Goal: Task Accomplishment & Management: Manage account settings

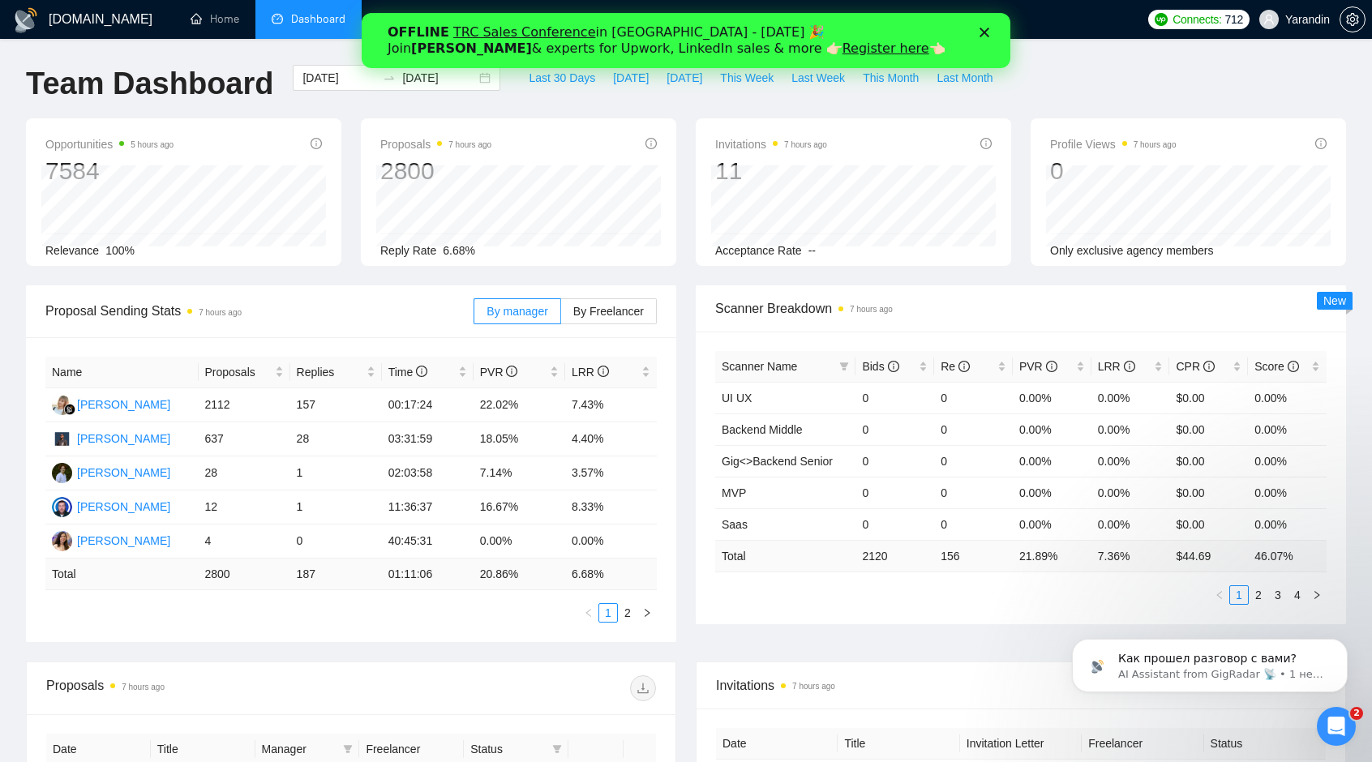
click at [986, 32] on icon "Закрыть" at bounding box center [984, 33] width 10 height 10
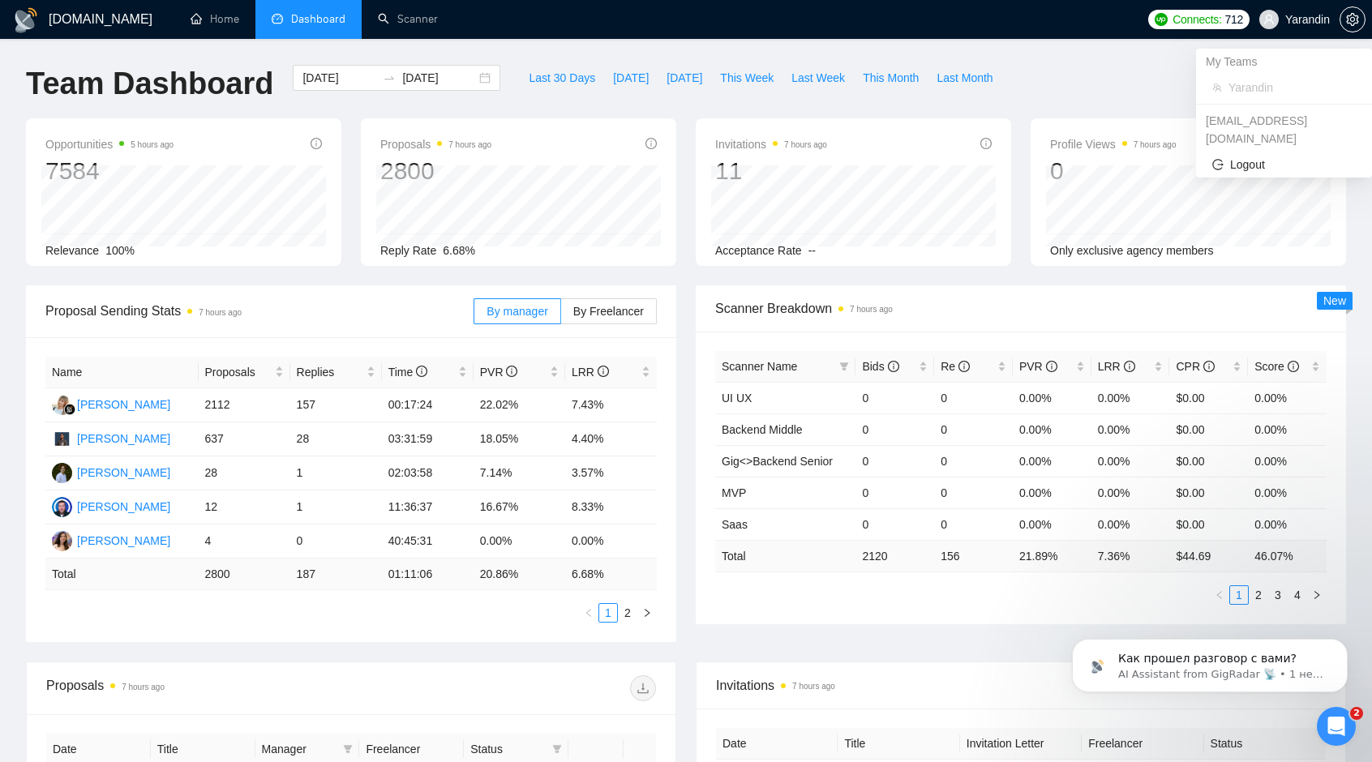
click at [1300, 19] on span "Yarandin" at bounding box center [1307, 19] width 45 height 0
click at [1351, 21] on icon "setting" at bounding box center [1352, 19] width 12 height 13
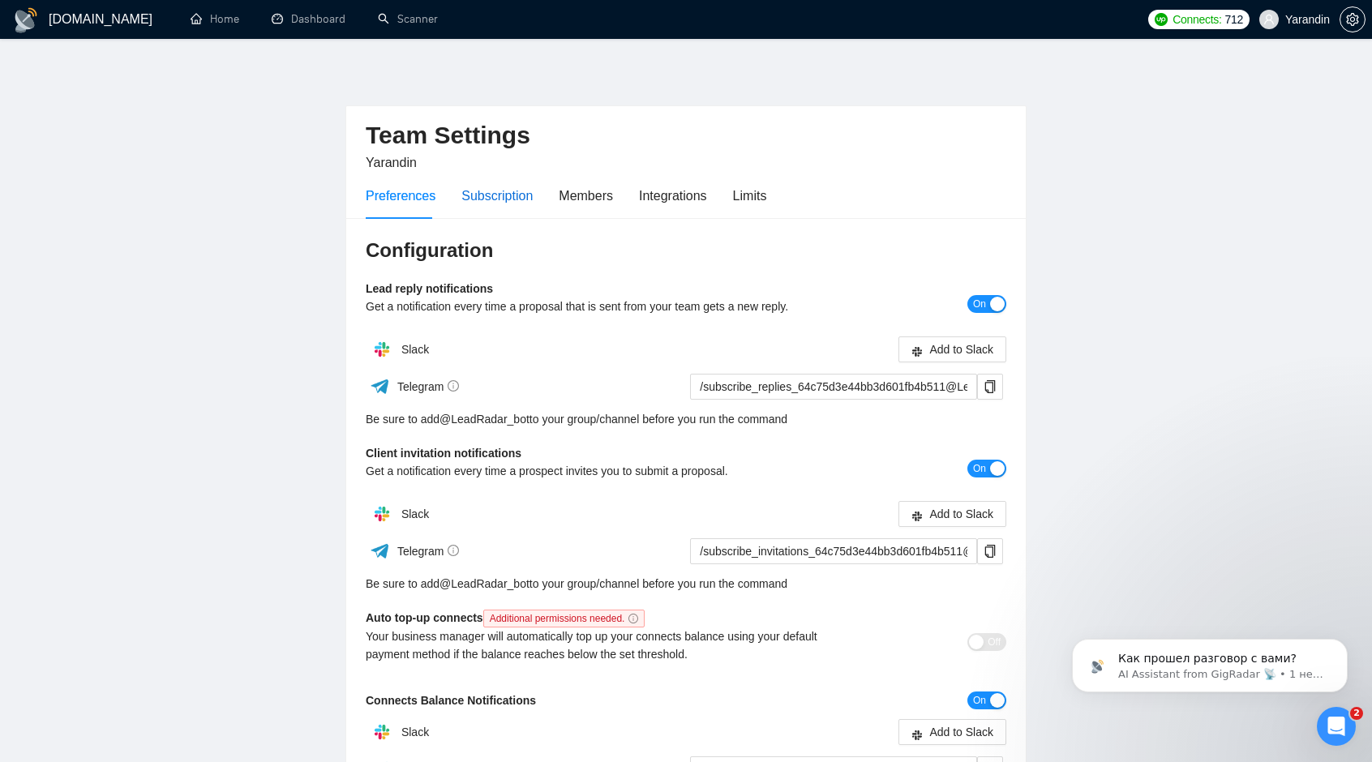
click at [478, 193] on div "Subscription" at bounding box center [496, 196] width 71 height 20
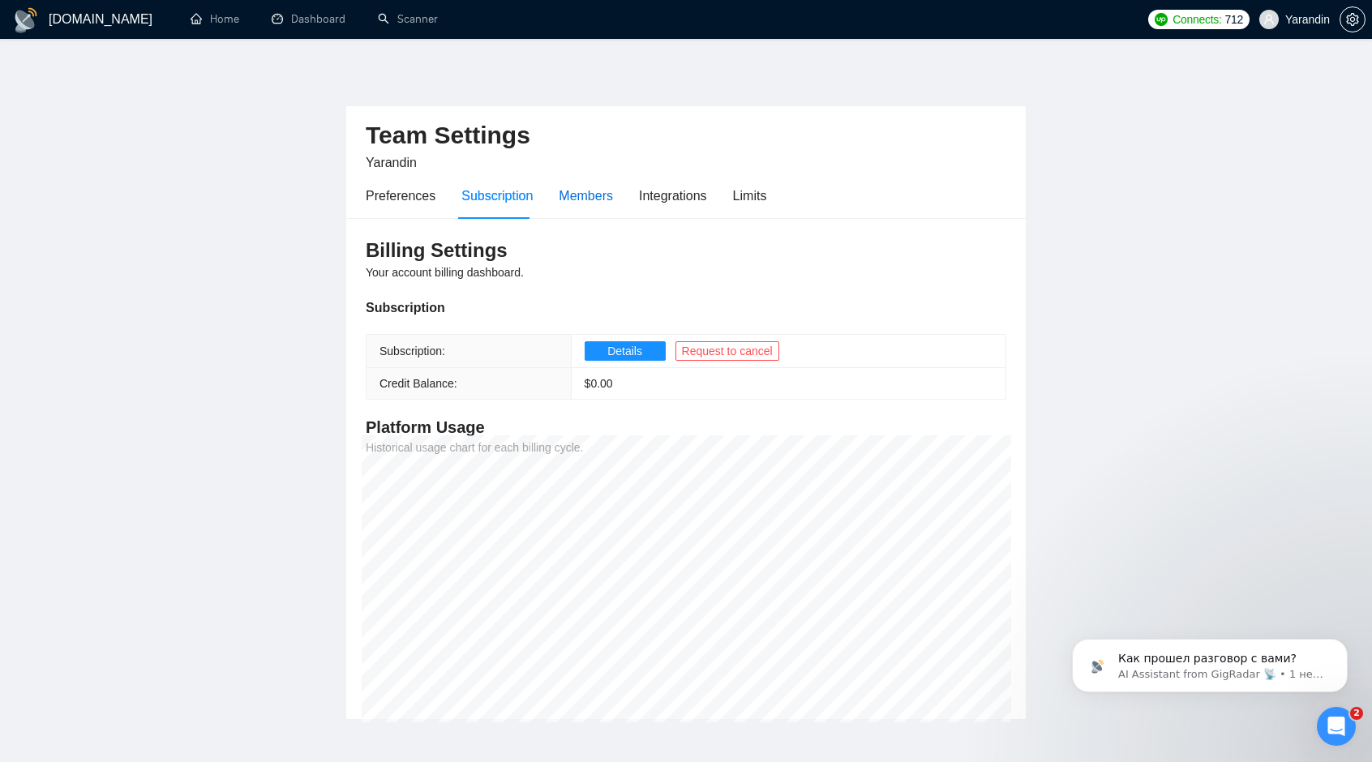
click at [580, 195] on div "Members" at bounding box center [586, 196] width 54 height 20
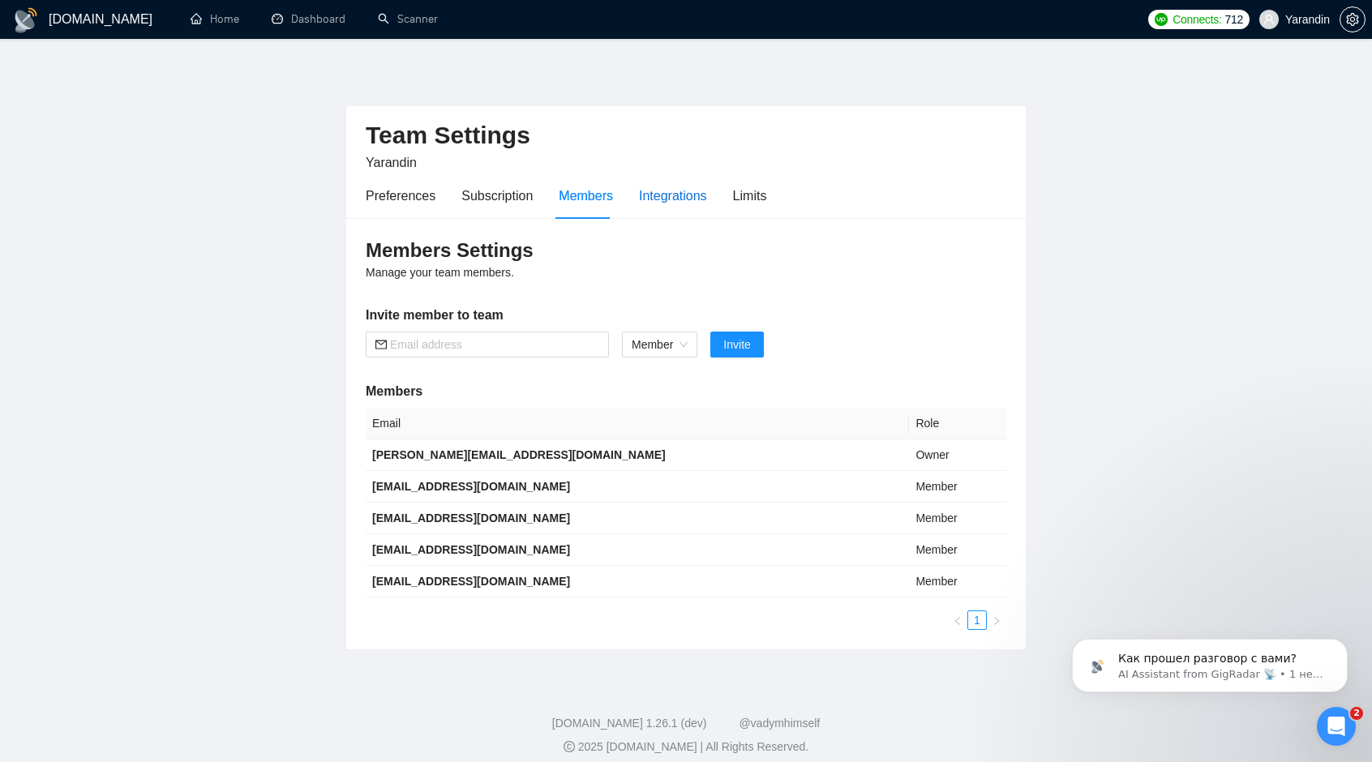
click at [681, 199] on div "Integrations" at bounding box center [673, 196] width 68 height 20
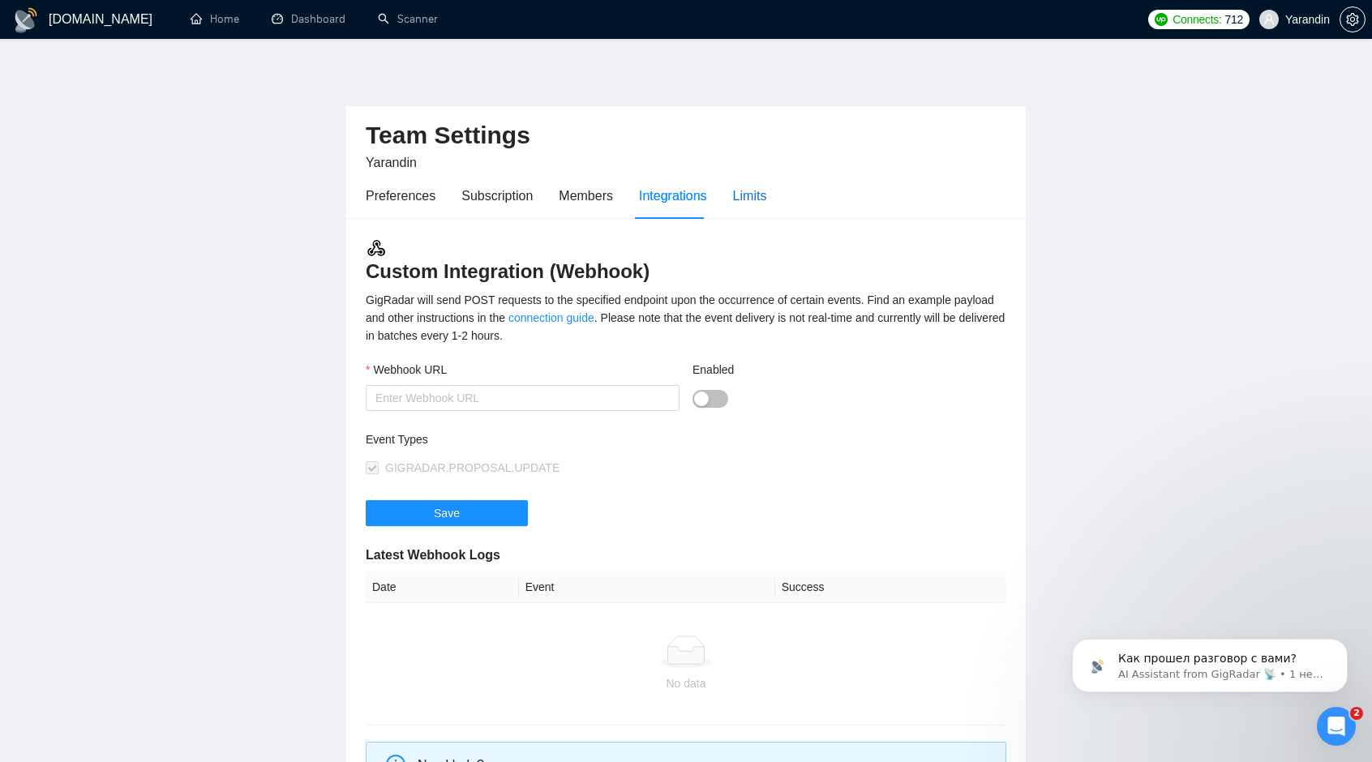
click at [739, 195] on div "Limits" at bounding box center [750, 196] width 34 height 20
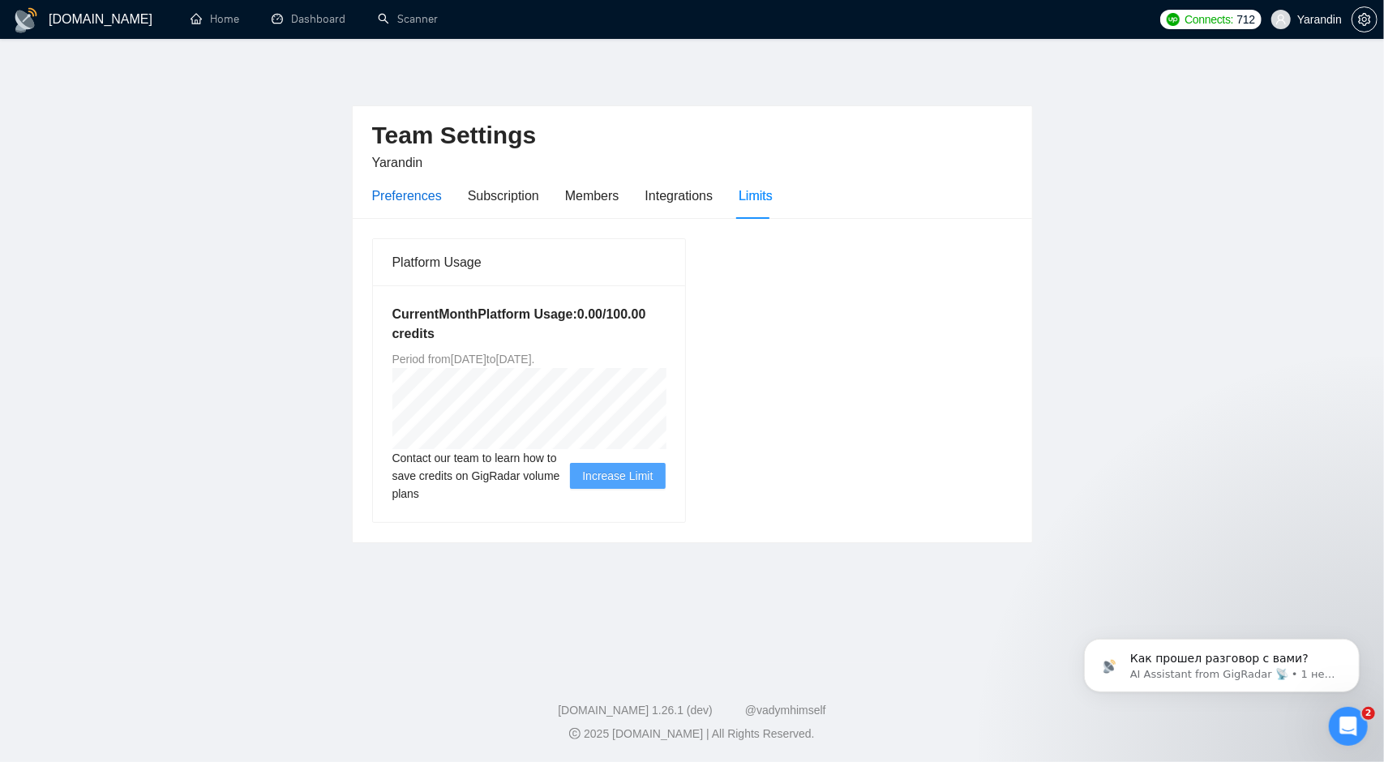
click at [399, 200] on div "Preferences" at bounding box center [407, 196] width 70 height 20
